Goal: Task Accomplishment & Management: Use online tool/utility

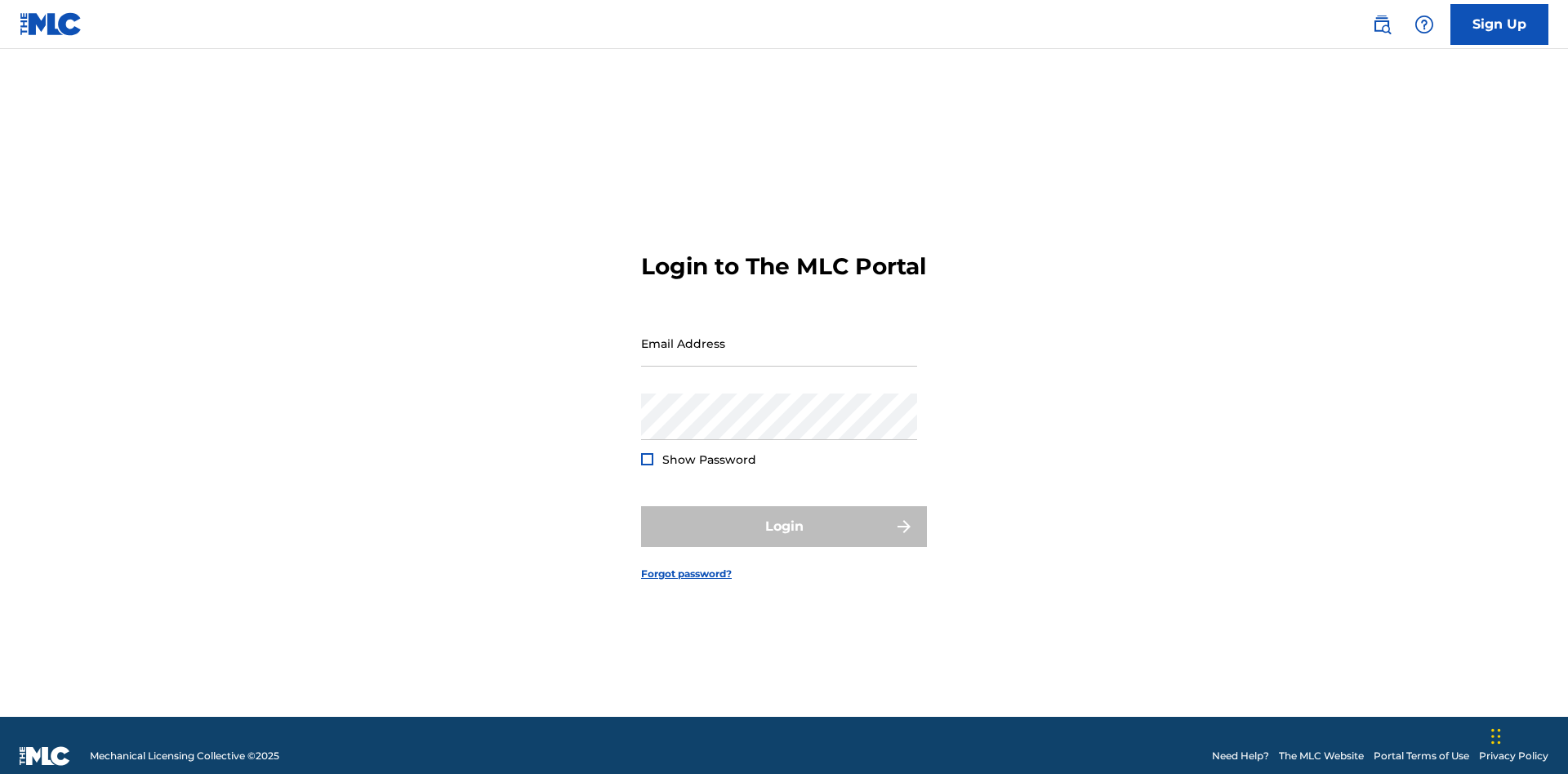
scroll to position [22, 0]
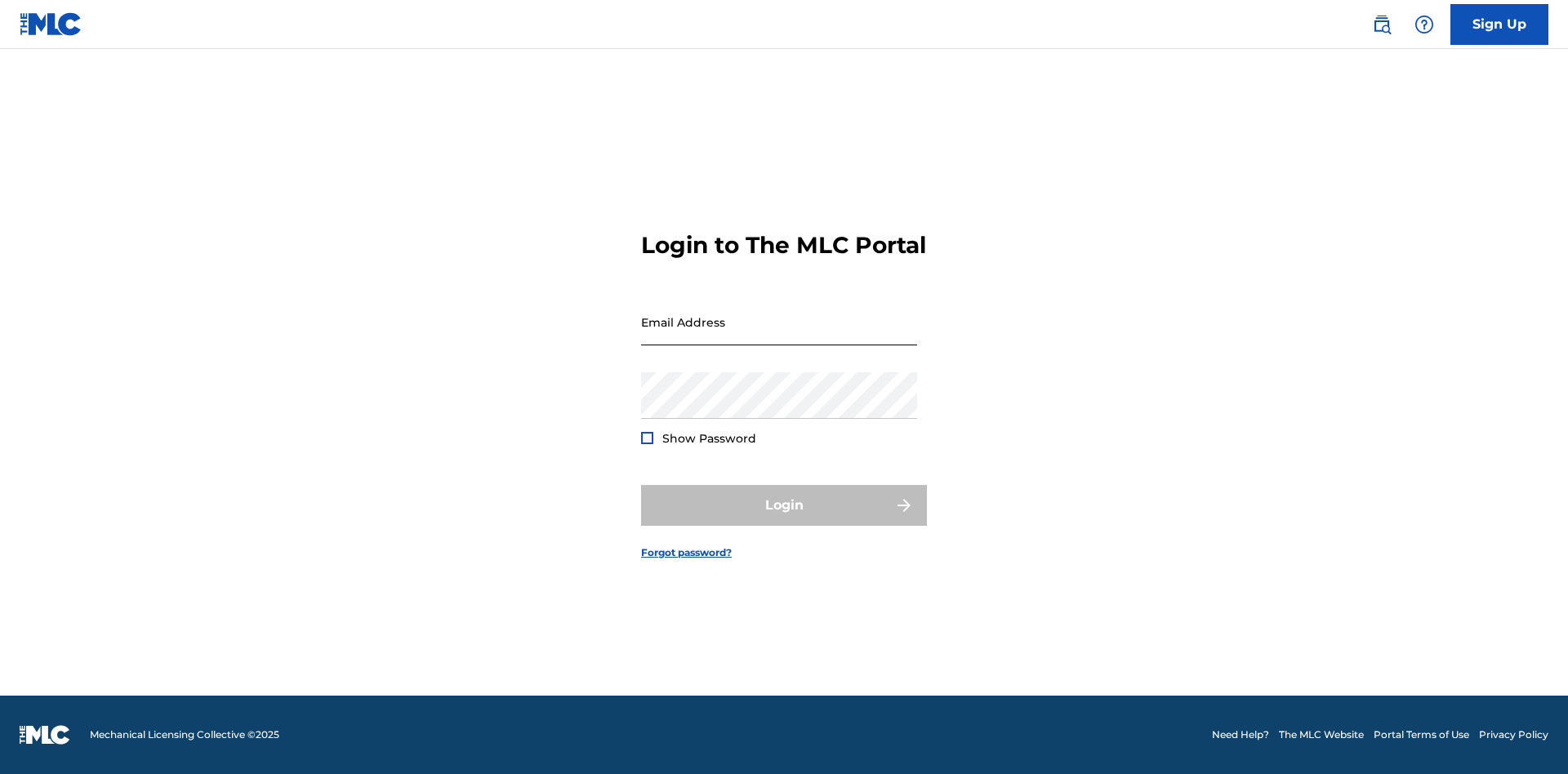
click at [779, 336] on input "Email Address" at bounding box center [779, 322] width 276 height 47
type input "[EMAIL_ADDRESS][DOMAIN_NAME]"
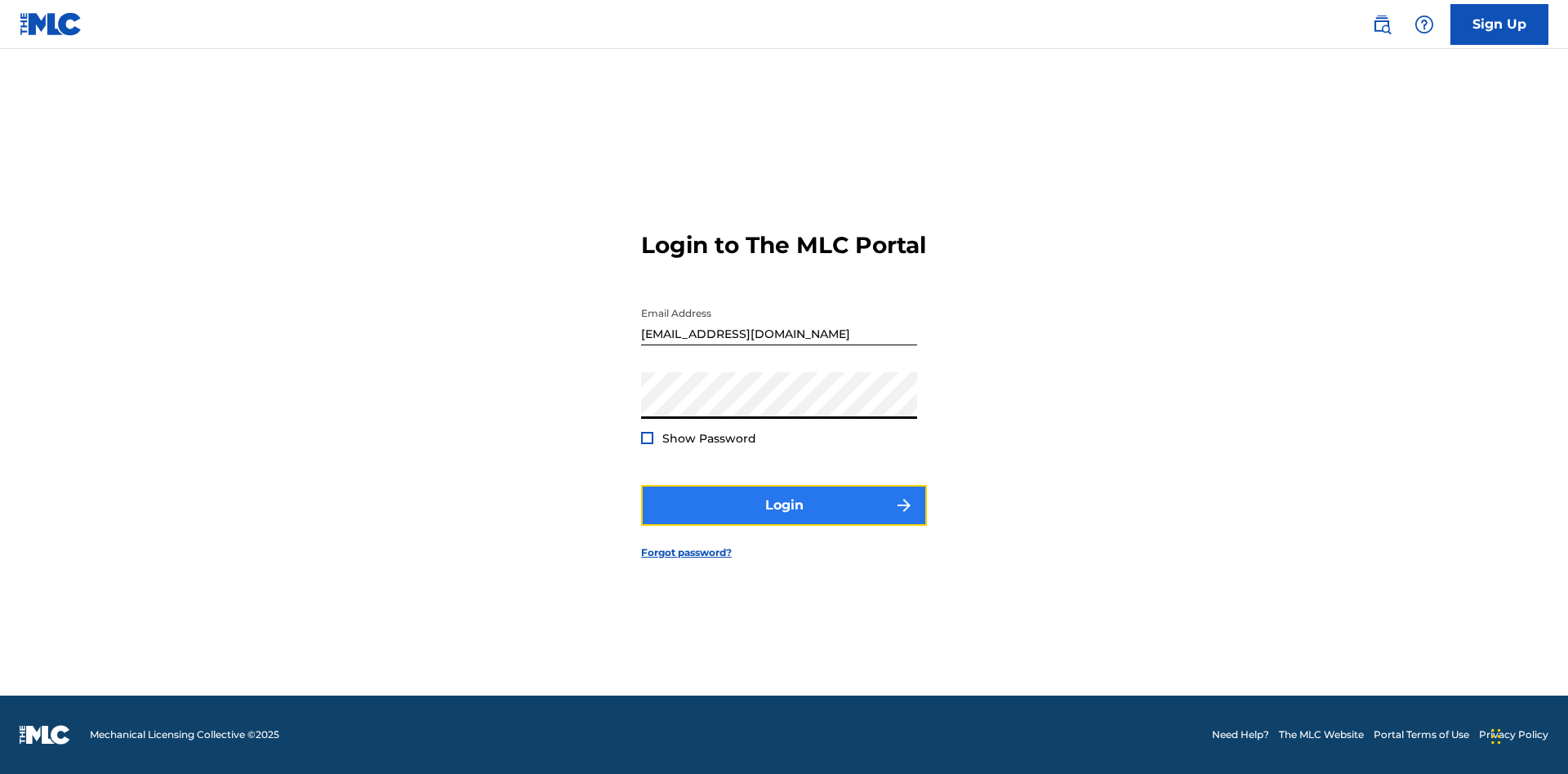
click at [784, 520] on button "Login" at bounding box center [784, 506] width 286 height 41
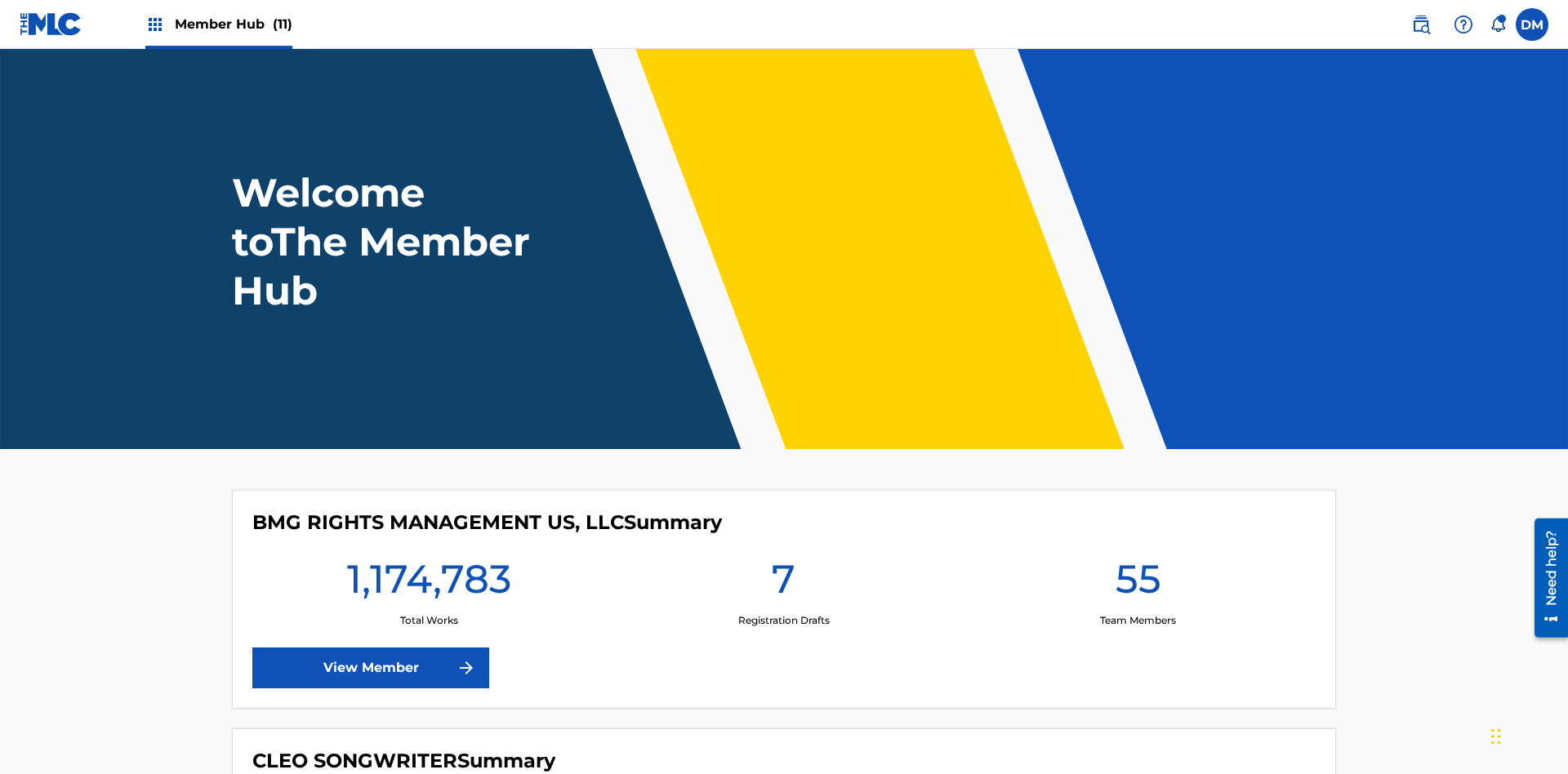
click at [233, 23] on span "Member Hub (11)" at bounding box center [234, 23] width 117 height 19
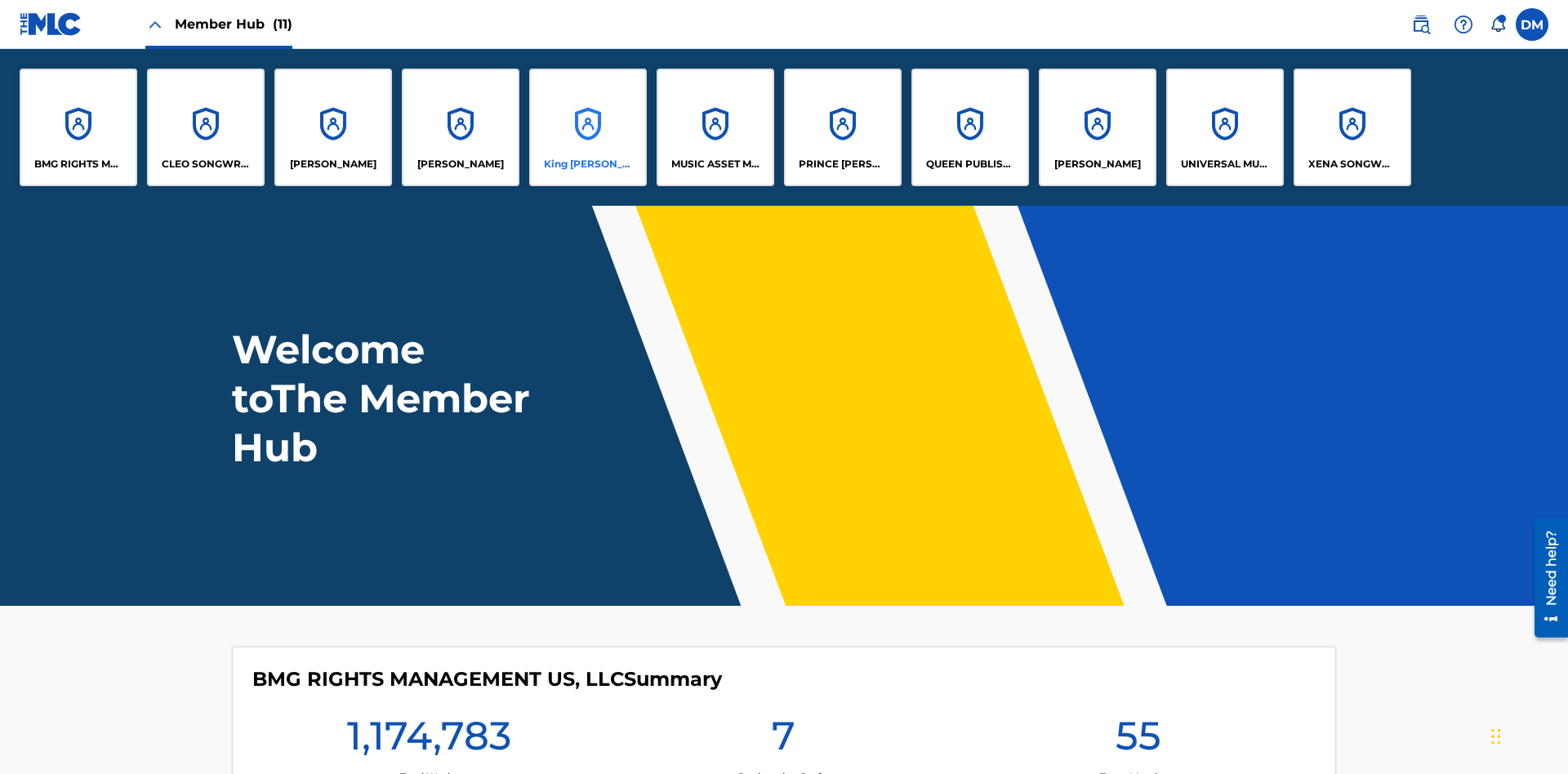
click at [587, 164] on p "King [PERSON_NAME]" at bounding box center [588, 163] width 89 height 15
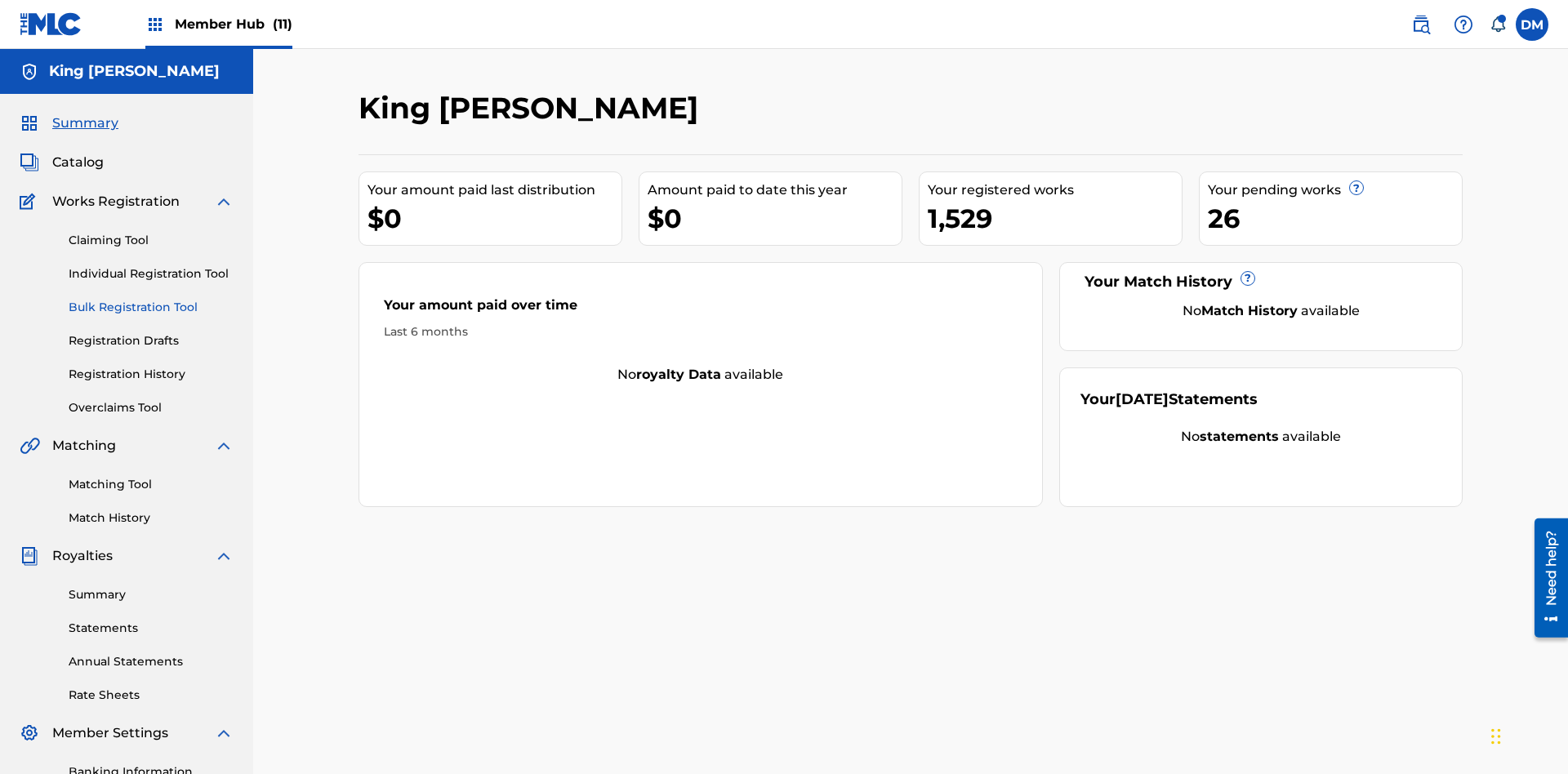
click at [151, 298] on link "Bulk Registration Tool" at bounding box center [151, 307] width 165 height 18
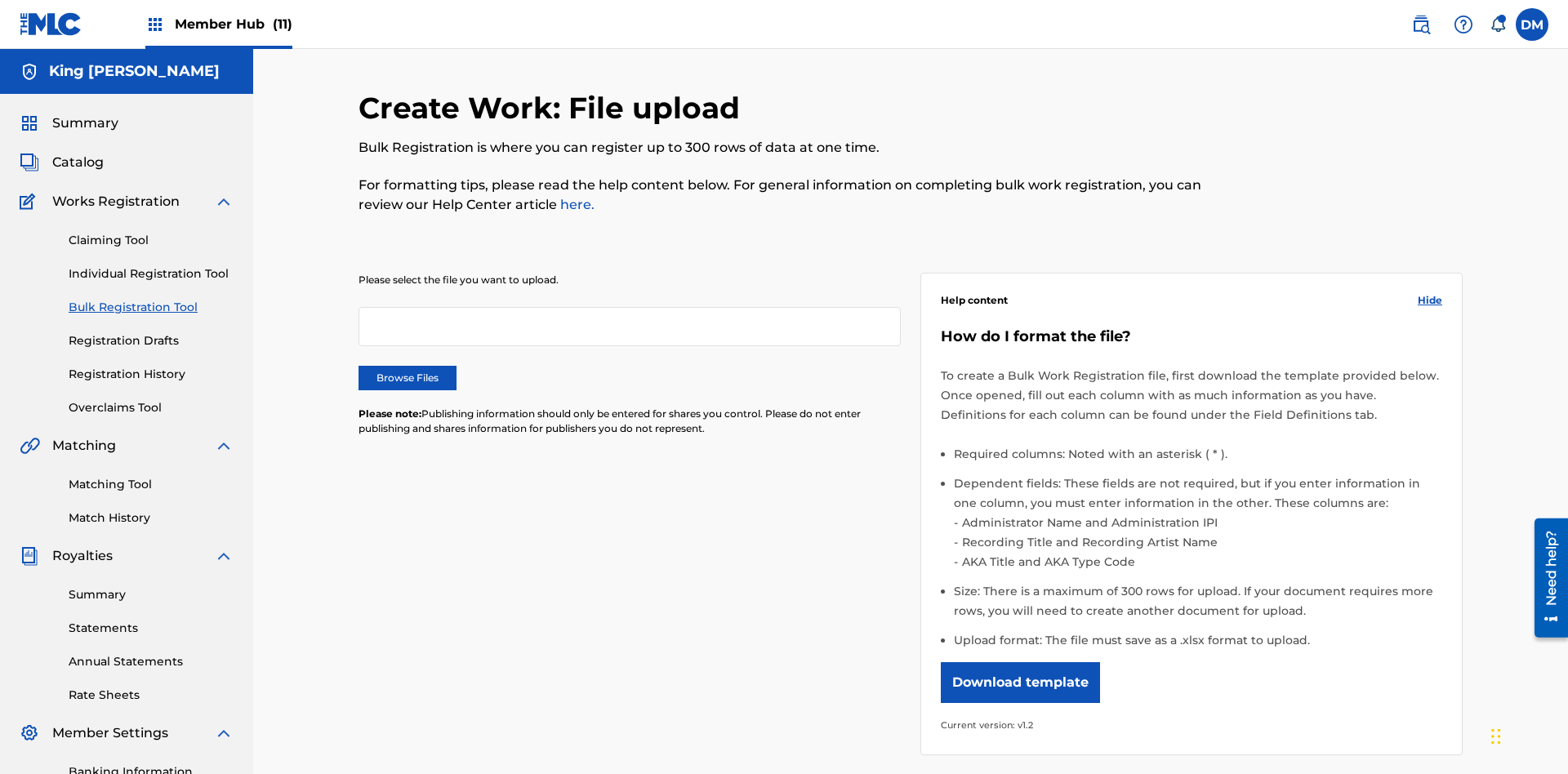
scroll to position [0, 358]
